Goal: Find specific page/section: Find specific page/section

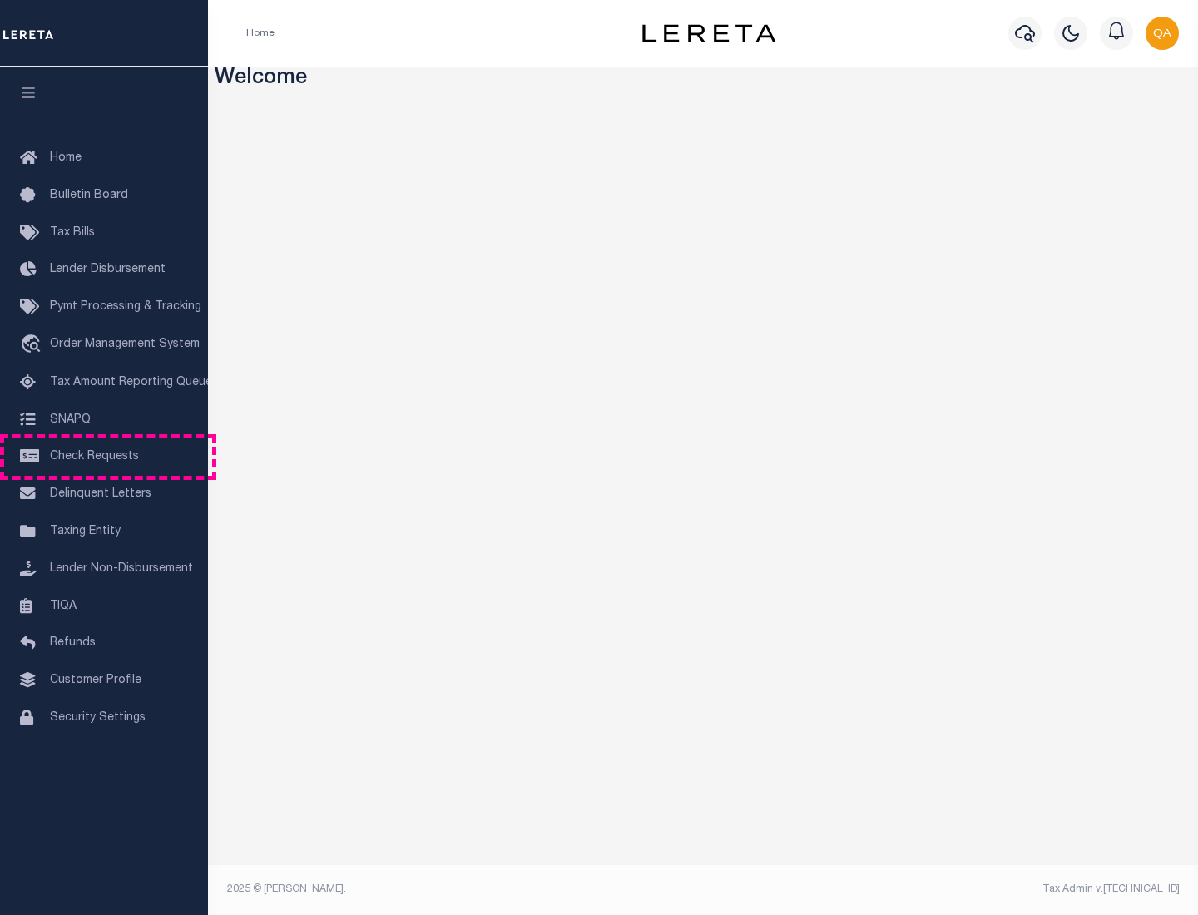
click at [104, 457] on span "Check Requests" at bounding box center [94, 457] width 89 height 12
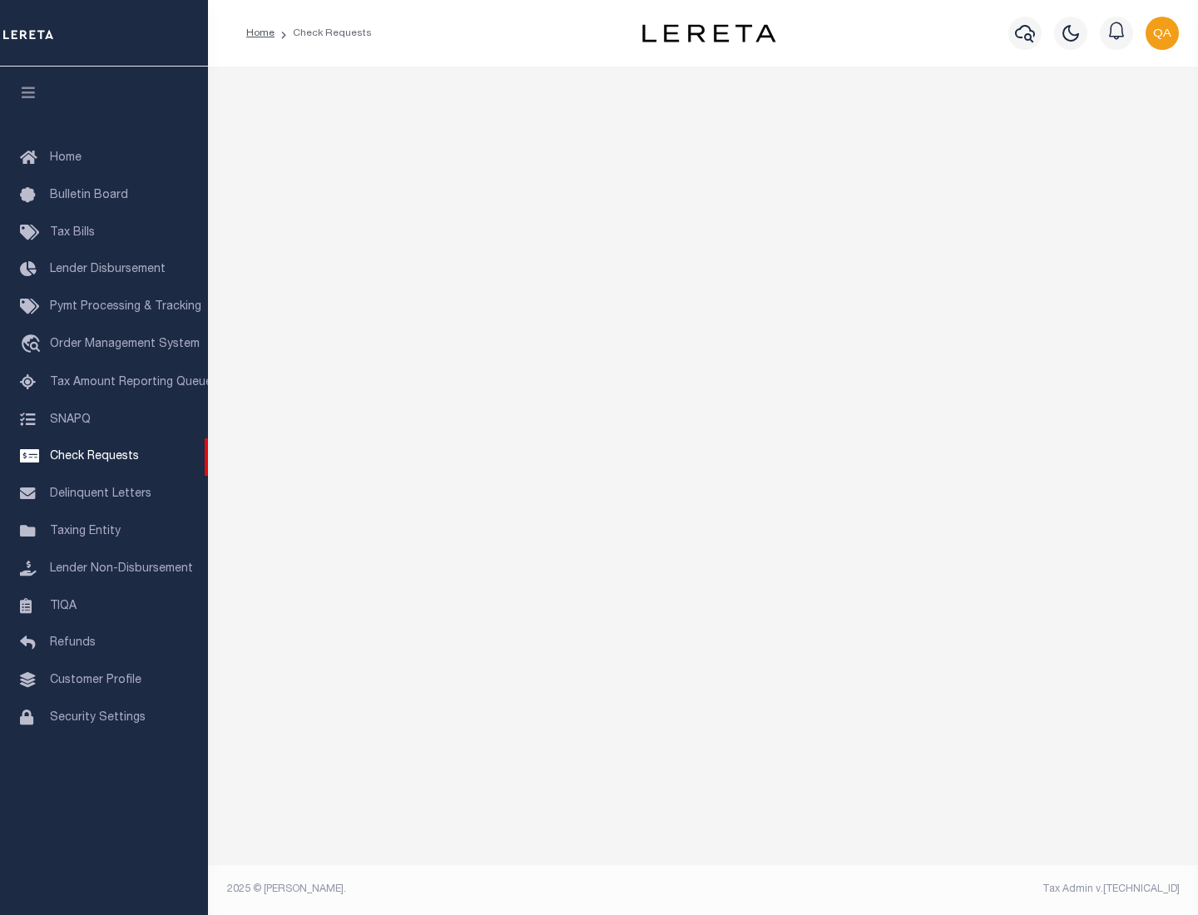
select select "50"
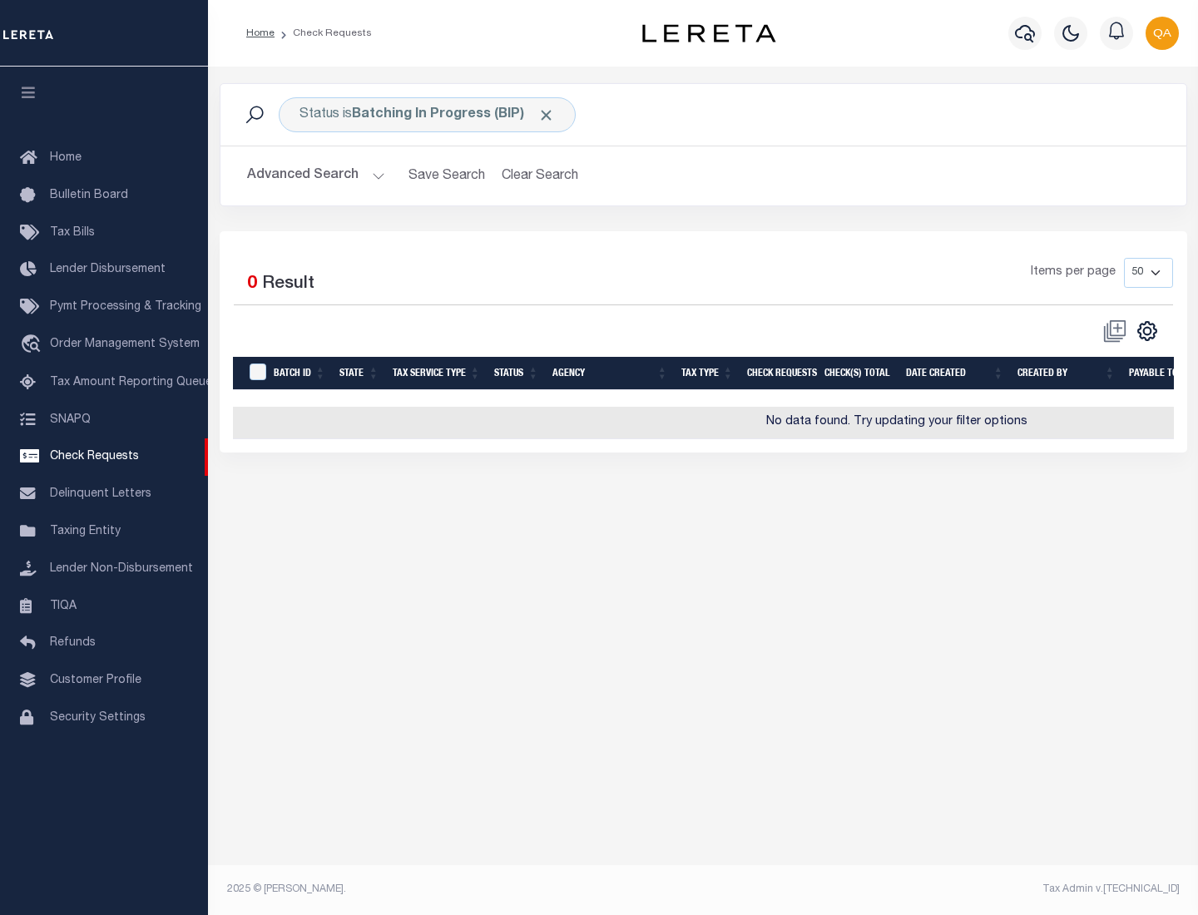
click at [547, 115] on span "Click to Remove" at bounding box center [546, 115] width 17 height 17
